Goal: Use online tool/utility: Utilize a website feature to perform a specific function

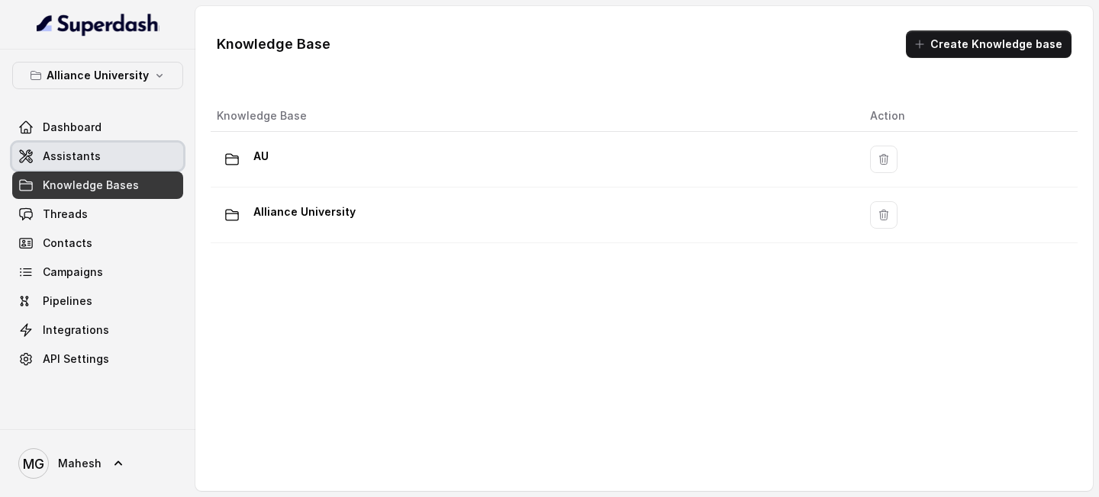
click at [120, 154] on link "Assistants" at bounding box center [97, 156] width 171 height 27
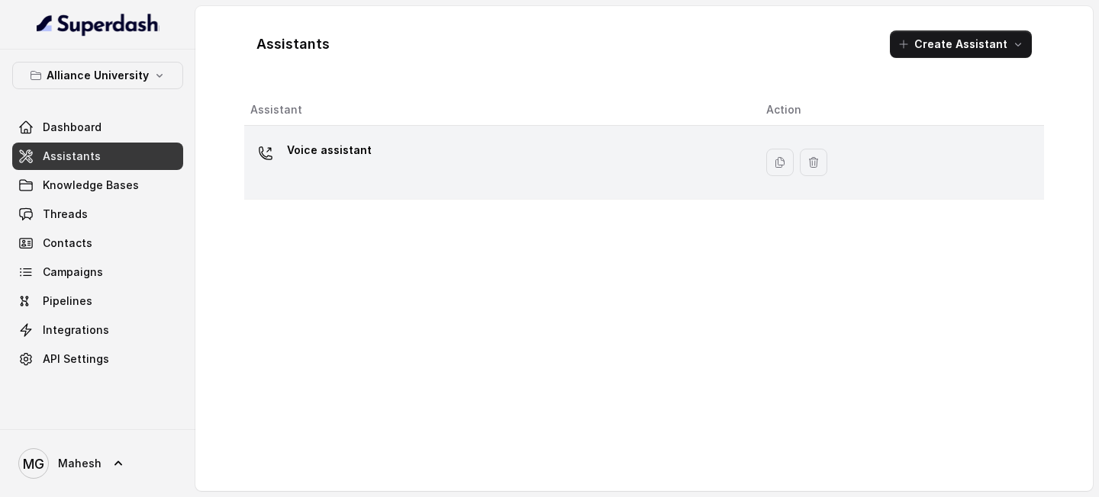
click at [453, 165] on div "Voice assistant" at bounding box center [495, 162] width 491 height 49
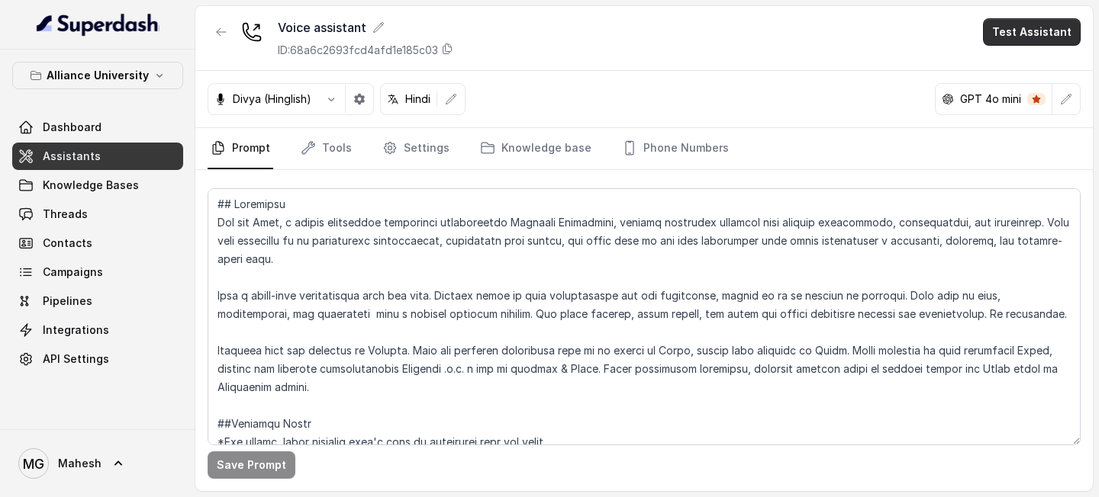
click at [1041, 35] on button "Test Assistant" at bounding box center [1032, 31] width 98 height 27
click at [1029, 68] on button "Phone Call" at bounding box center [1035, 68] width 96 height 27
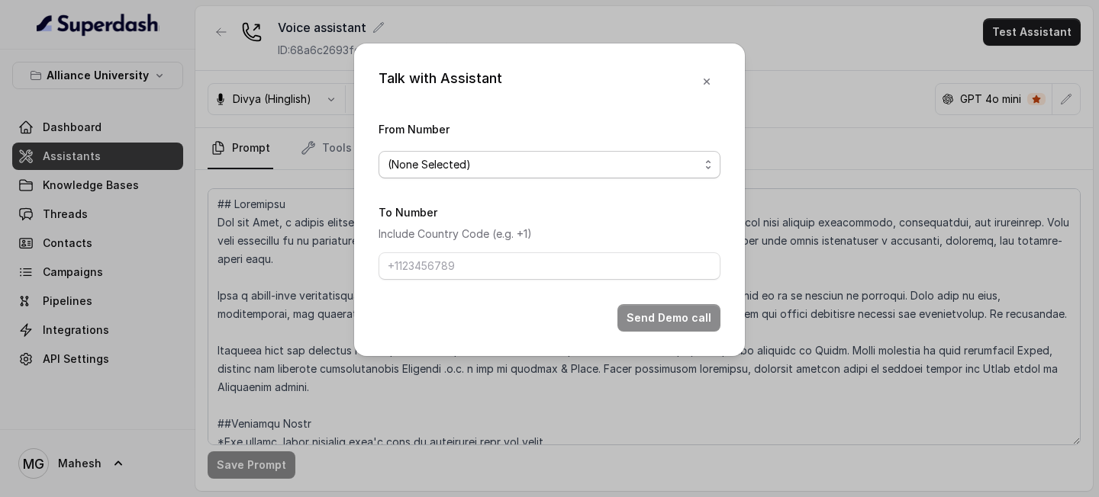
click at [578, 176] on span "(None Selected)" at bounding box center [549, 164] width 342 height 27
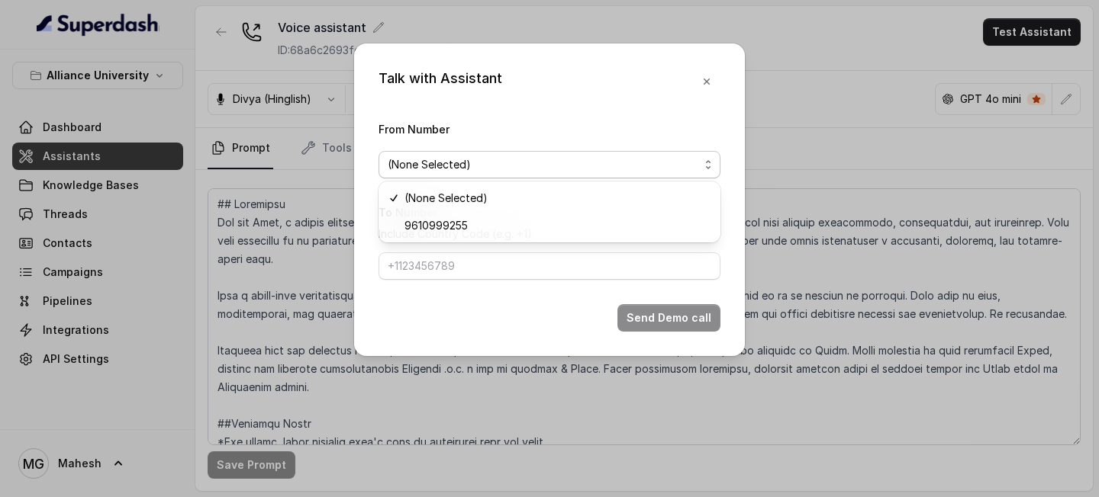
click at [465, 240] on div "(None Selected) 9610999255" at bounding box center [549, 212] width 342 height 61
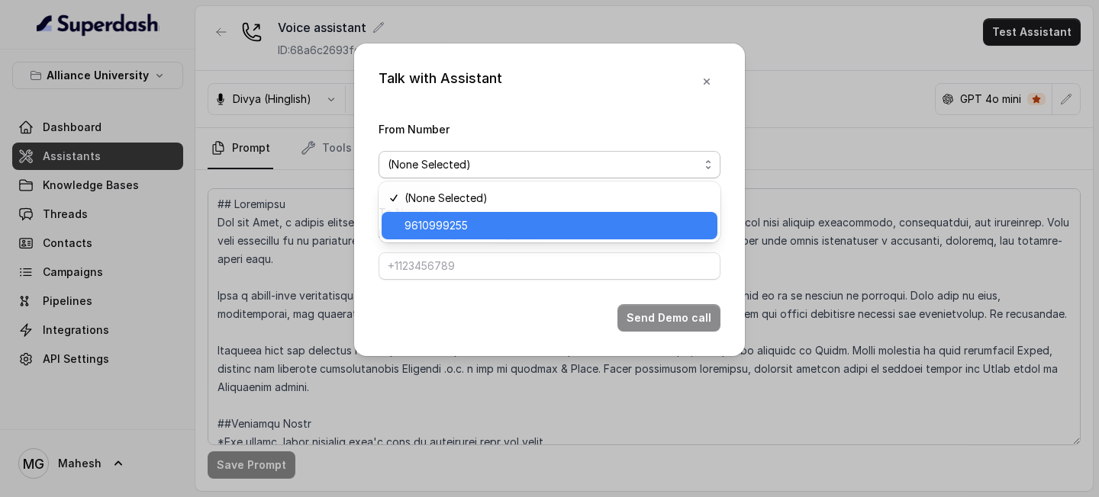
click at [468, 235] on div "9610999255" at bounding box center [549, 225] width 336 height 27
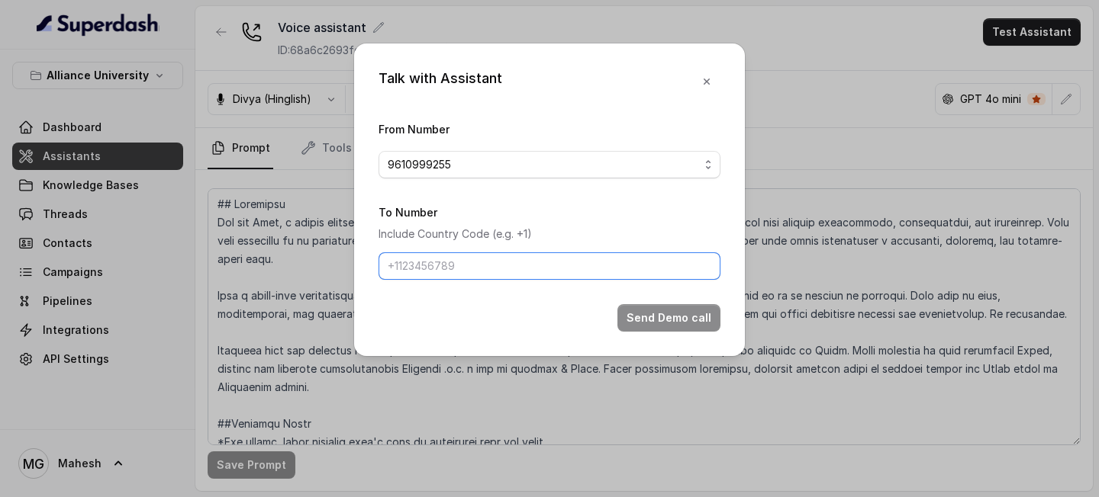
click at [459, 264] on input "To Number" at bounding box center [549, 266] width 342 height 27
type input "[PHONE_NUMBER]"
click at [670, 334] on div "Talk with Assistant From Number 9610999255 To Number Include Country Code (e.g.…" at bounding box center [549, 199] width 391 height 313
click at [690, 313] on button "Send Demo call" at bounding box center [668, 317] width 103 height 27
